Goal: Navigation & Orientation: Find specific page/section

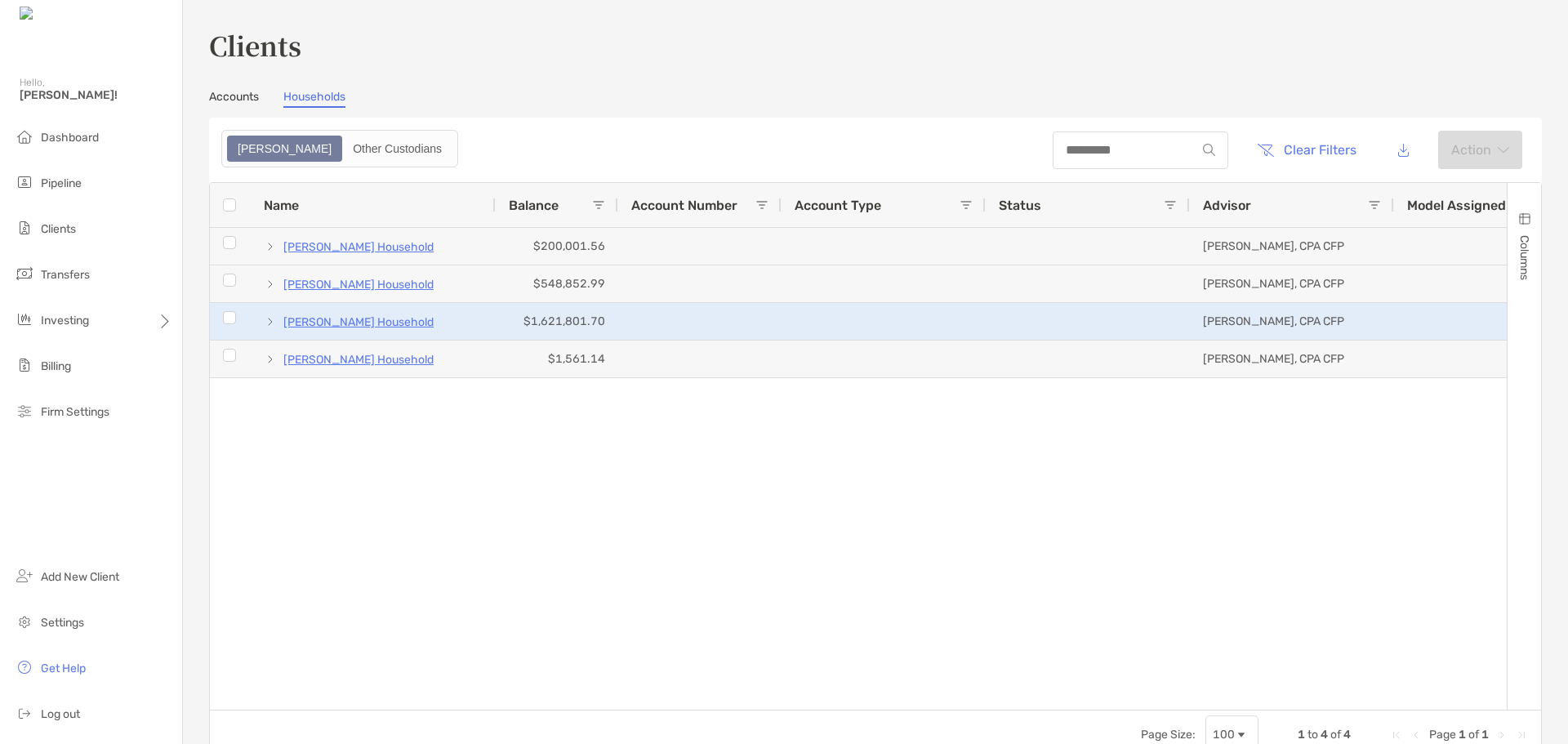
click at [358, 319] on p "[PERSON_NAME] Household" at bounding box center [358, 321] width 150 height 20
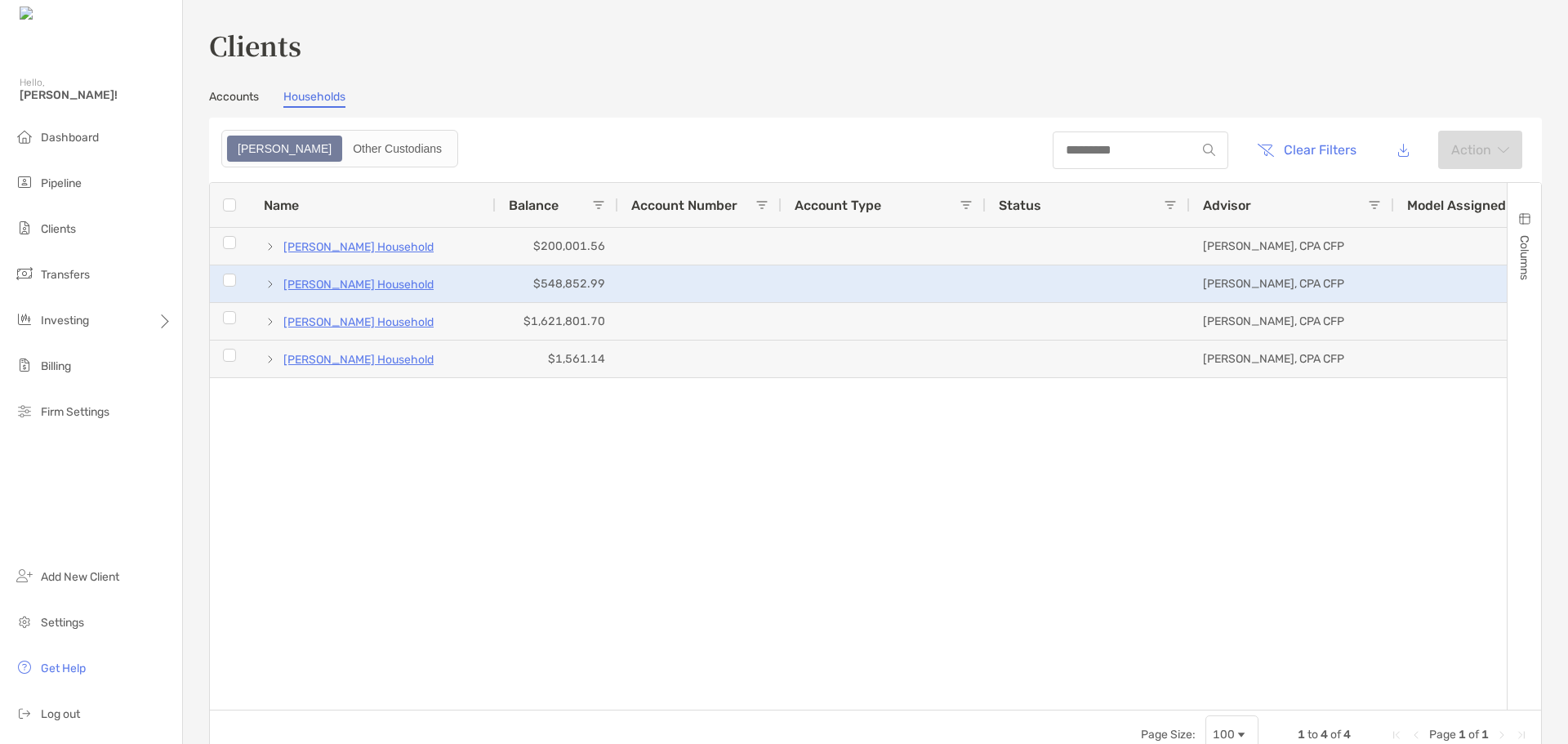
click at [410, 288] on p "[PERSON_NAME] Household" at bounding box center [358, 284] width 150 height 20
